Goal: Task Accomplishment & Management: Complete application form

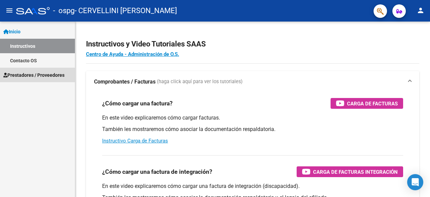
click at [47, 73] on span "Prestadores / Proveedores" at bounding box center [33, 74] width 61 height 7
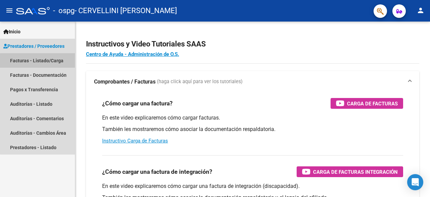
click at [41, 64] on link "Facturas - Listado/Carga" at bounding box center [37, 60] width 75 height 14
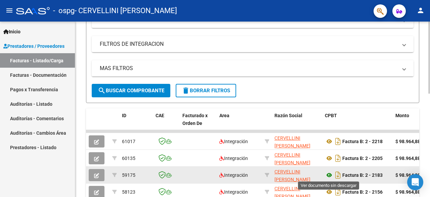
scroll to position [168, 0]
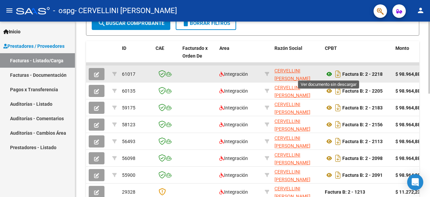
click at [329, 72] on icon at bounding box center [329, 74] width 9 height 8
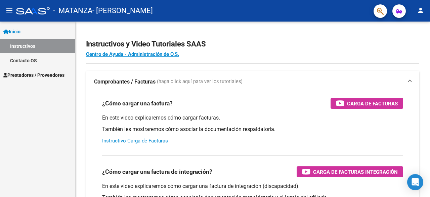
click at [30, 76] on span "Prestadores / Proveedores" at bounding box center [33, 74] width 61 height 7
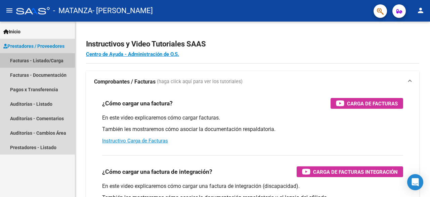
click at [30, 62] on link "Facturas - Listado/Carga" at bounding box center [37, 60] width 75 height 14
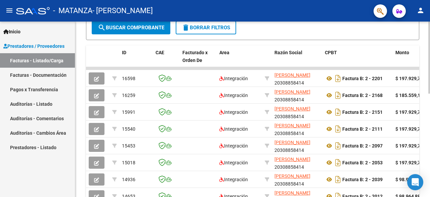
scroll to position [168, 0]
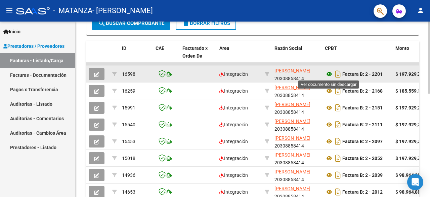
click at [329, 75] on icon at bounding box center [329, 74] width 9 height 8
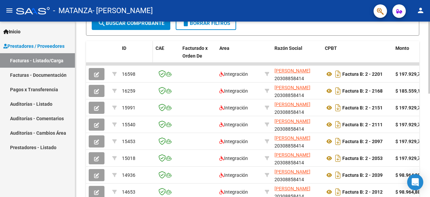
scroll to position [0, 0]
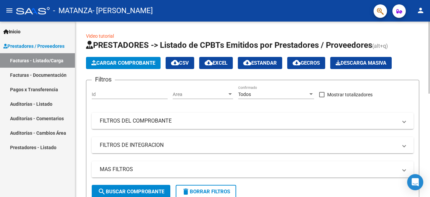
click at [142, 64] on span "Cargar Comprobante" at bounding box center [123, 63] width 64 height 6
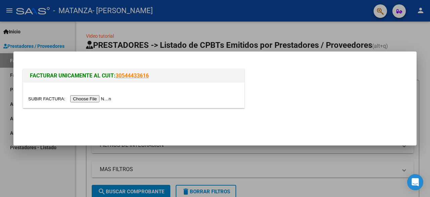
click at [94, 100] on input "file" at bounding box center [70, 98] width 85 height 7
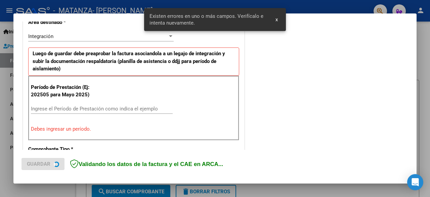
scroll to position [164, 0]
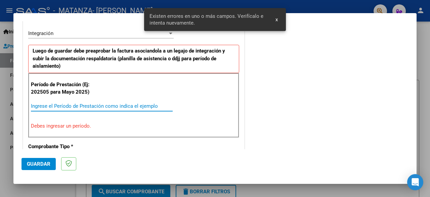
click at [118, 104] on input "Ingrese el Período de Prestación como indica el ejemplo" at bounding box center [102, 106] width 142 height 6
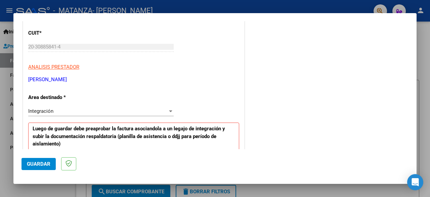
scroll to position [97, 0]
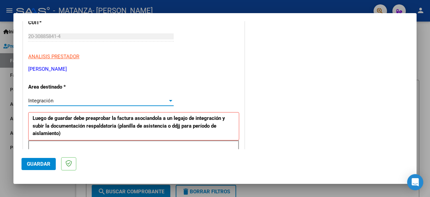
click at [153, 97] on div "Integración" at bounding box center [98, 100] width 140 height 6
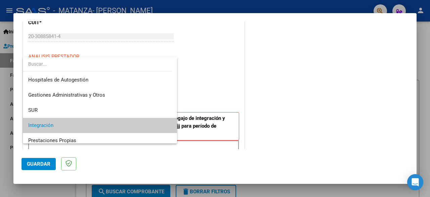
scroll to position [25, 0]
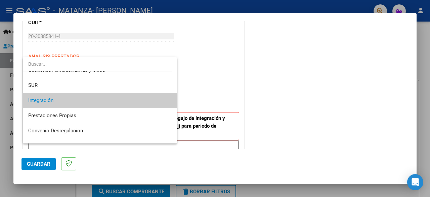
click at [153, 97] on span "Integración" at bounding box center [100, 100] width 144 height 15
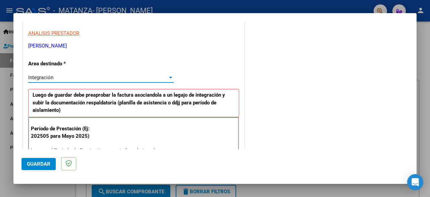
scroll to position [130, 0]
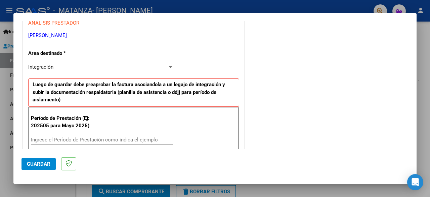
click at [93, 135] on div "Ingrese el Período de Prestación como indica el ejemplo" at bounding box center [102, 139] width 142 height 10
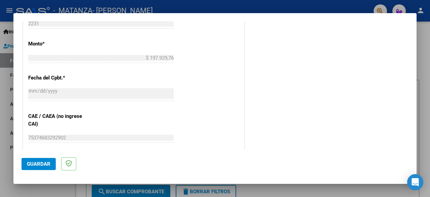
scroll to position [366, 0]
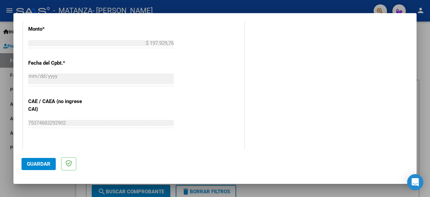
type input "202508"
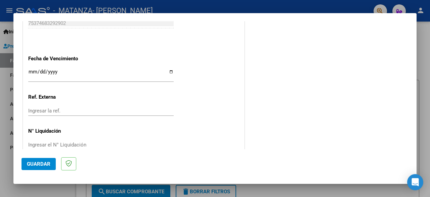
scroll to position [467, 0]
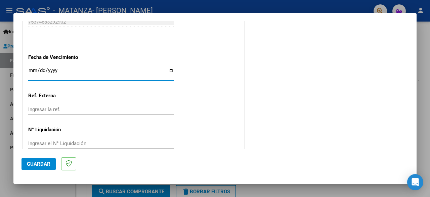
click at [78, 70] on input "Ingresar la fecha" at bounding box center [101, 73] width 146 height 11
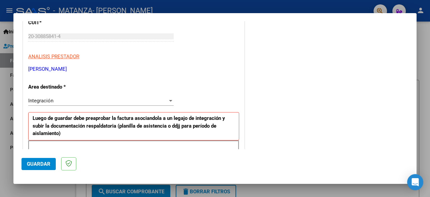
scroll to position [0, 0]
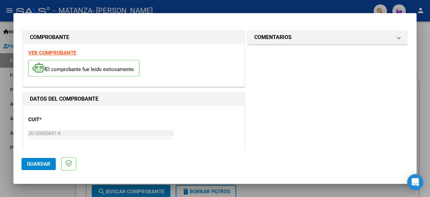
click at [5, 102] on div at bounding box center [215, 98] width 430 height 197
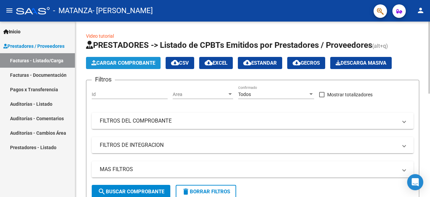
click at [138, 62] on span "Cargar Comprobante" at bounding box center [123, 63] width 64 height 6
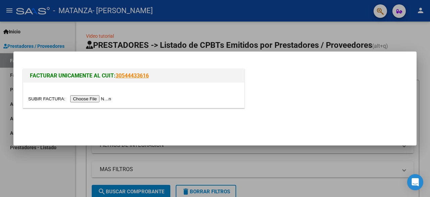
click at [95, 98] on input "file" at bounding box center [70, 98] width 85 height 7
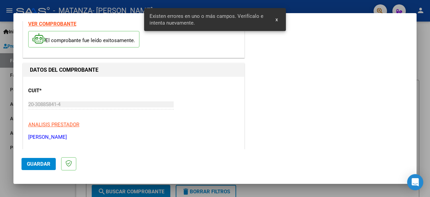
scroll to position [24, 0]
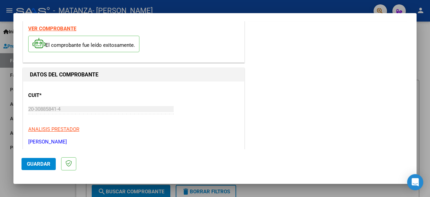
click at [422, 46] on div at bounding box center [215, 98] width 430 height 197
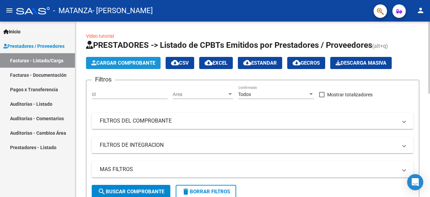
click at [123, 66] on button "Cargar Comprobante" at bounding box center [123, 63] width 75 height 12
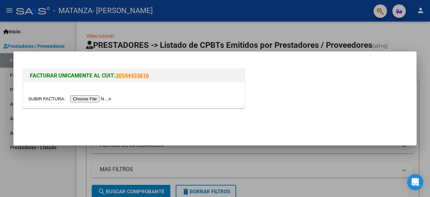
click at [97, 97] on input "file" at bounding box center [70, 98] width 85 height 7
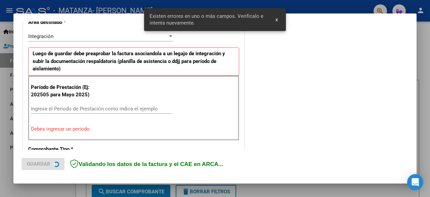
scroll to position [164, 0]
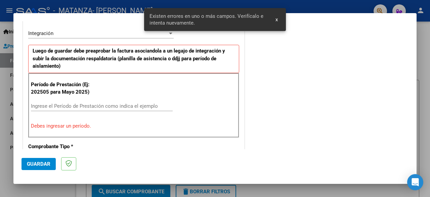
click at [102, 101] on div "Ingrese el Período de Prestación como indica el ejemplo" at bounding box center [102, 106] width 142 height 10
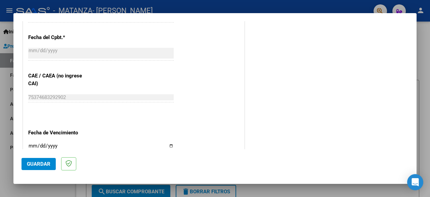
scroll to position [433, 0]
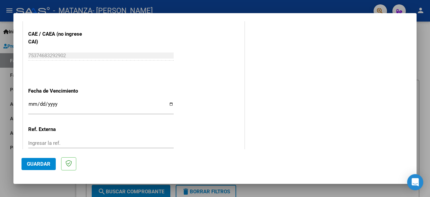
type input "202508"
click at [80, 107] on input "Ingresar la fecha" at bounding box center [101, 106] width 146 height 11
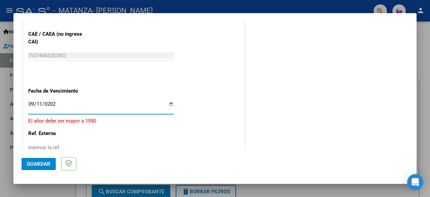
type input "2025-09-11"
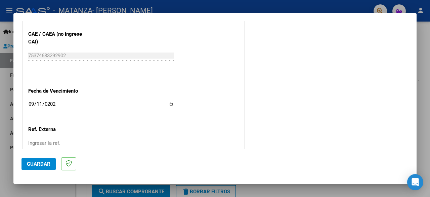
scroll to position [477, 0]
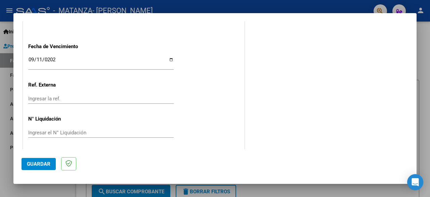
click at [51, 164] on button "Guardar" at bounding box center [39, 164] width 34 height 12
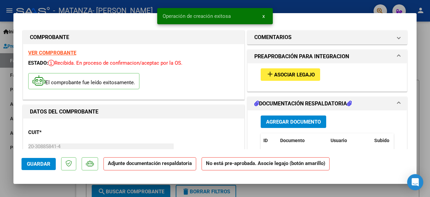
click at [280, 77] on span "Asociar Legajo" at bounding box center [294, 75] width 41 height 6
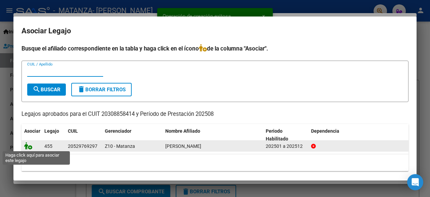
click at [29, 147] on icon at bounding box center [28, 145] width 8 height 7
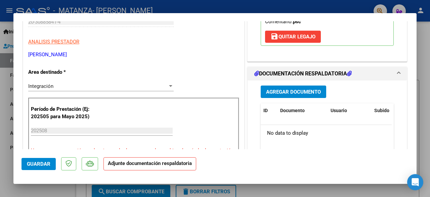
scroll to position [168, 0]
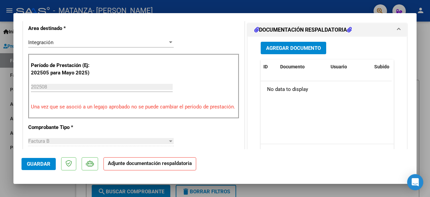
click at [306, 46] on span "Agregar Documento" at bounding box center [293, 48] width 55 height 6
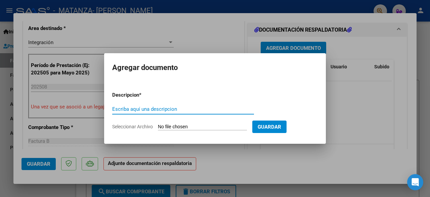
click at [190, 112] on input "Escriba aquí una descripcion" at bounding box center [183, 109] width 142 height 6
type input "PLANILLA ASISTENCIA"
click at [181, 122] on form "Descripcion * PLANILLA ASISTENCIA Escriba aquí una descripcion Seleccionar Arch…" at bounding box center [215, 110] width 206 height 49
click at [183, 127] on input "Seleccionar Archivo" at bounding box center [202, 127] width 89 height 6
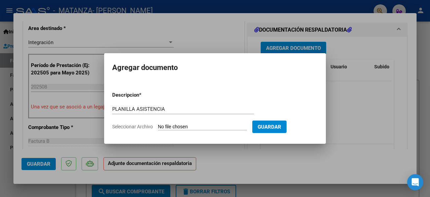
type input "C:\fakepath\VILLEGAS VALENTIN.pdf"
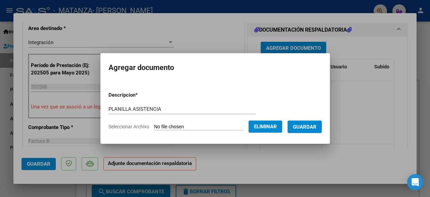
click at [306, 128] on span "Guardar" at bounding box center [305, 127] width 24 height 6
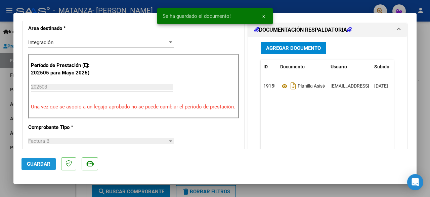
click at [42, 161] on span "Guardar" at bounding box center [39, 164] width 24 height 6
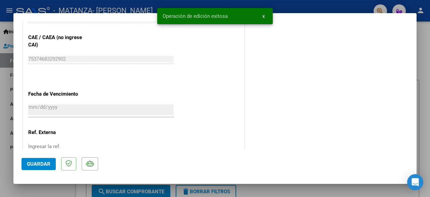
scroll to position [480, 0]
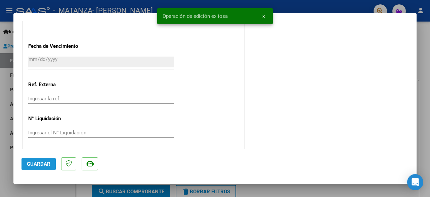
click at [33, 164] on span "Guardar" at bounding box center [39, 164] width 24 height 6
